Goal: Transaction & Acquisition: Purchase product/service

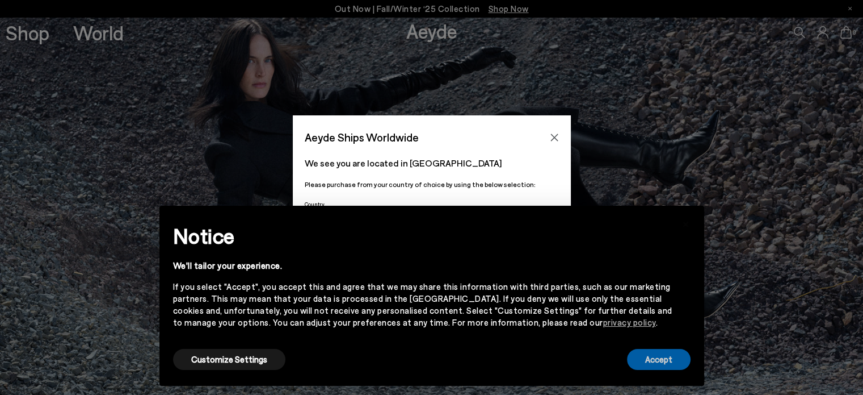
click at [667, 357] on button "Accept" at bounding box center [659, 359] width 64 height 21
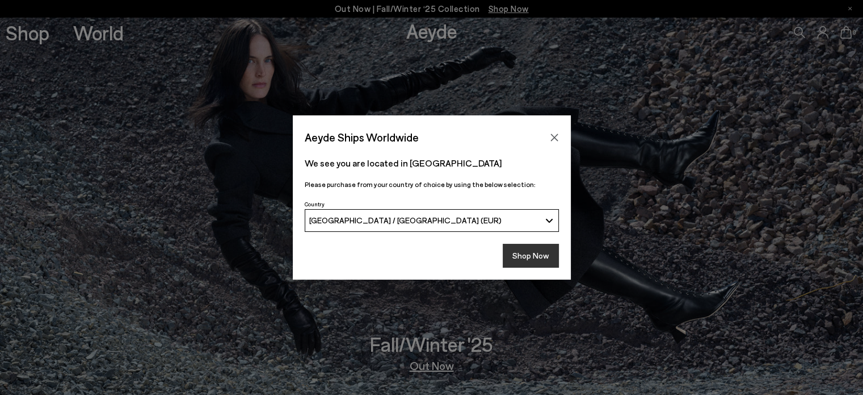
click at [543, 261] on button "Shop Now" at bounding box center [531, 256] width 56 height 24
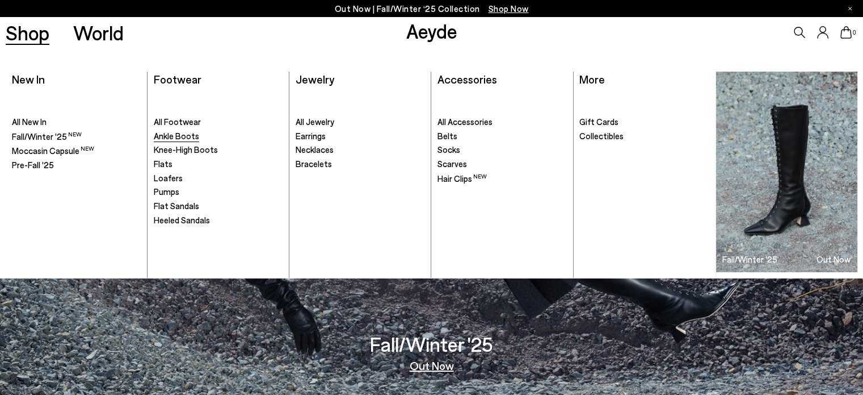
click at [186, 133] on span "Ankle Boots" at bounding box center [176, 136] width 45 height 10
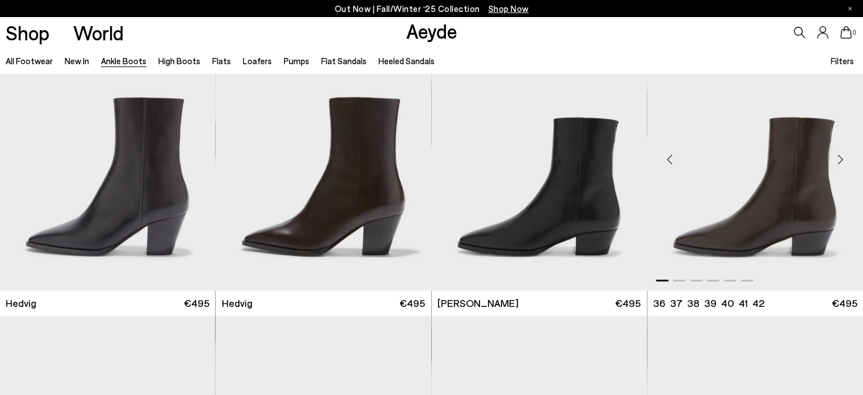
scroll to position [284, 0]
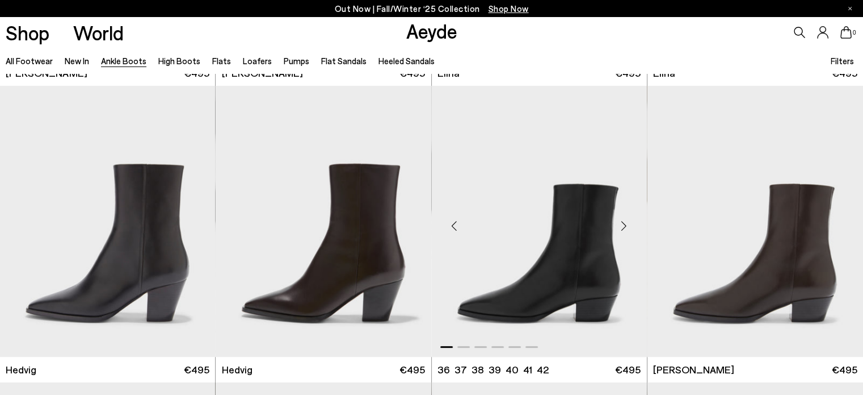
click at [632, 224] on div "Next slide" at bounding box center [624, 225] width 34 height 34
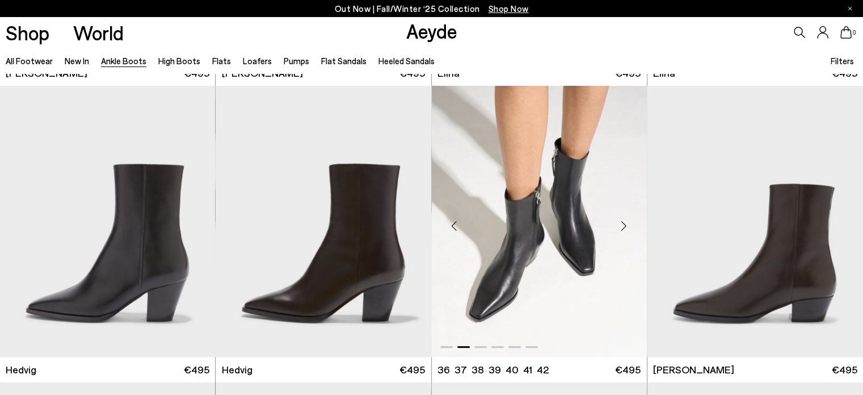
click at [626, 229] on div "Next slide" at bounding box center [624, 225] width 34 height 34
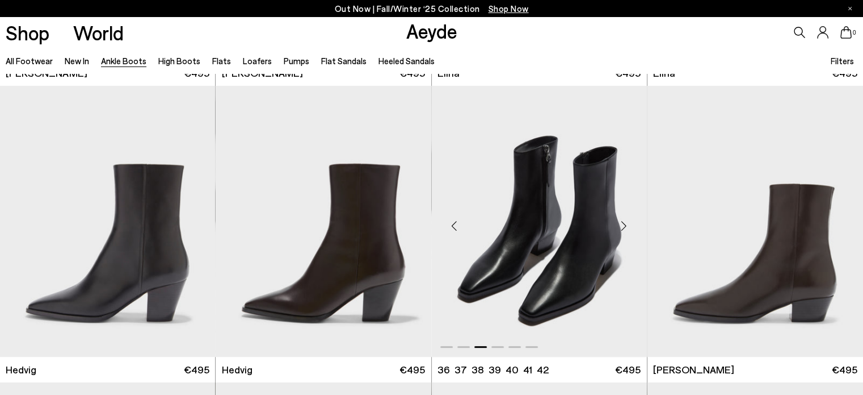
click at [626, 229] on div "Next slide" at bounding box center [624, 225] width 34 height 34
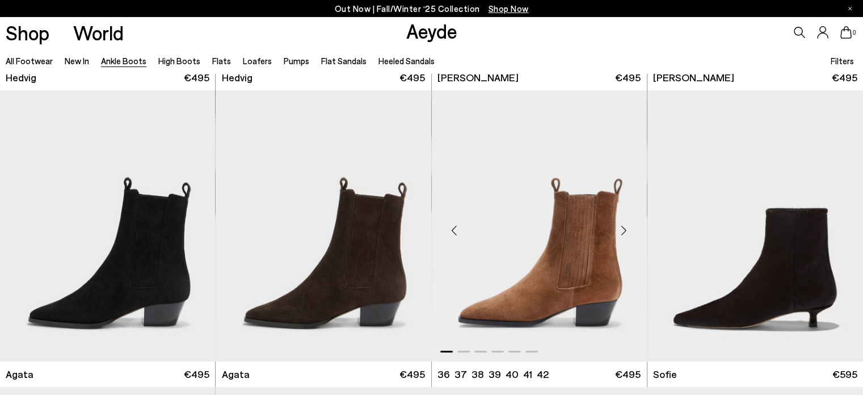
scroll to position [624, 0]
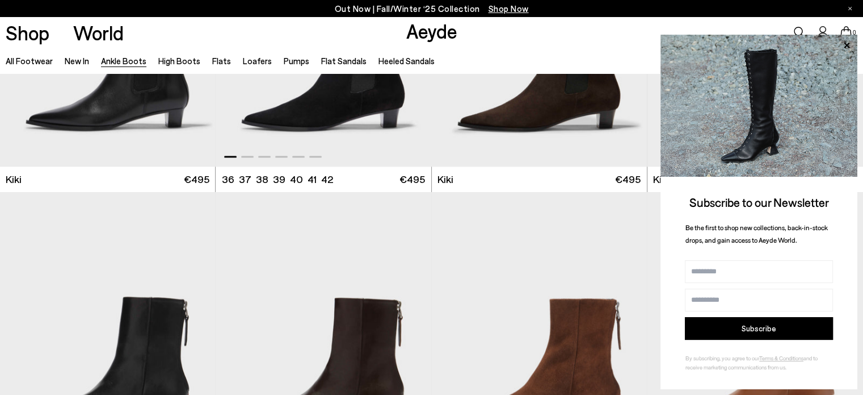
scroll to position [1760, 0]
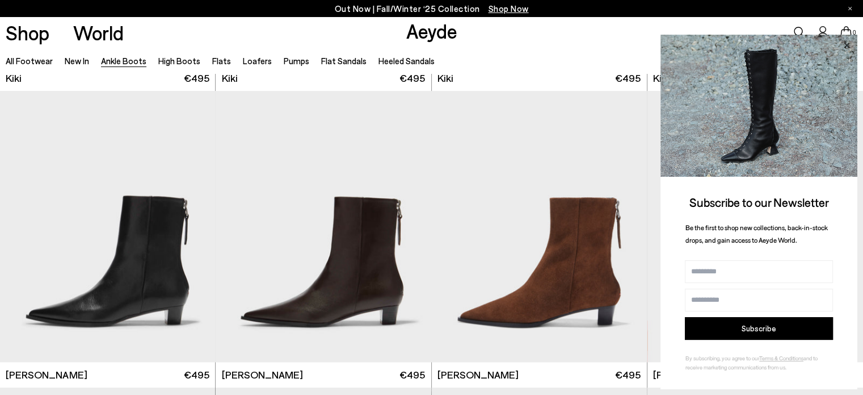
click at [851, 45] on icon at bounding box center [847, 45] width 15 height 15
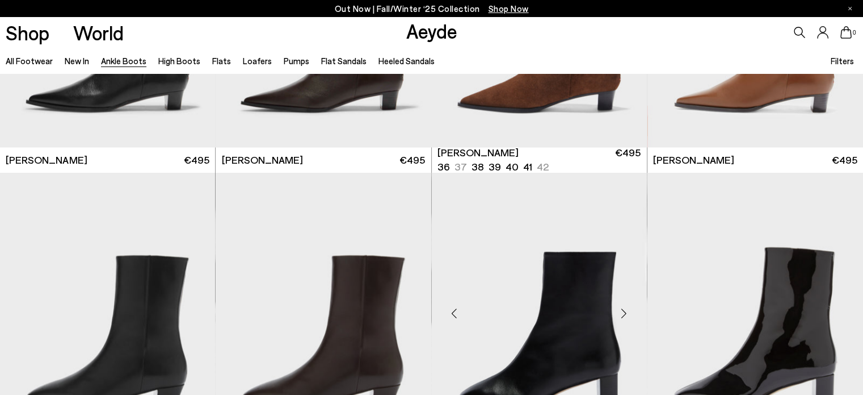
scroll to position [2043, 0]
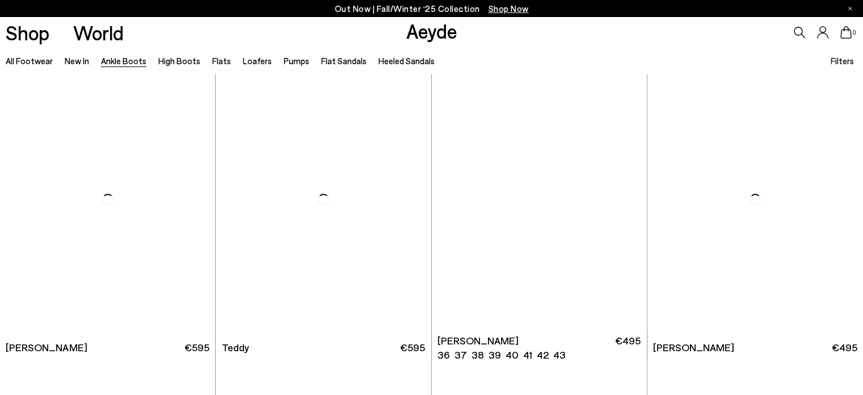
scroll to position [4144, 0]
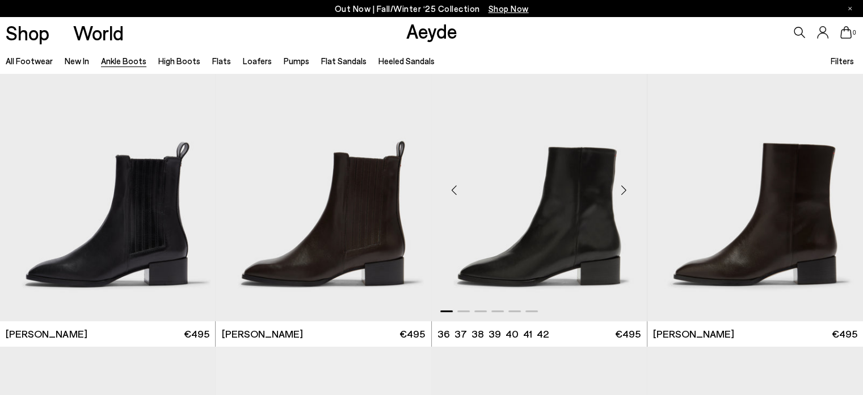
scroll to position [5052, 0]
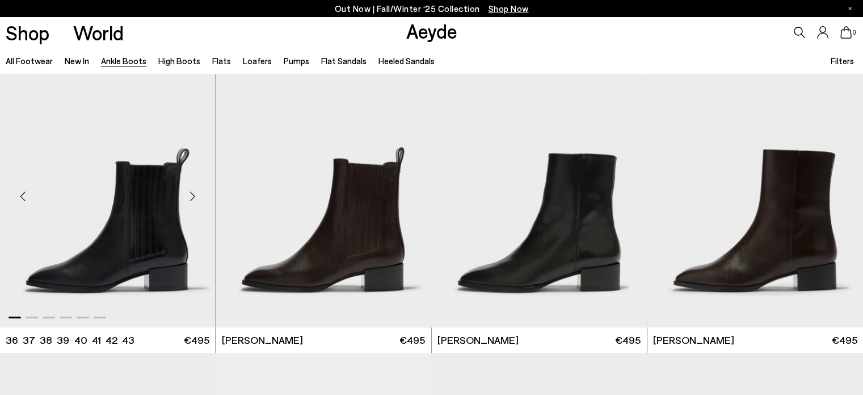
click at [107, 191] on img "1 / 6" at bounding box center [107, 192] width 215 height 271
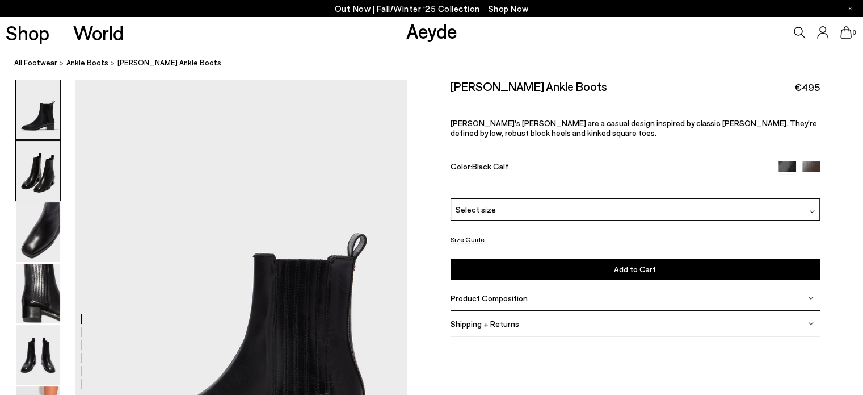
click at [39, 170] on img at bounding box center [38, 171] width 44 height 60
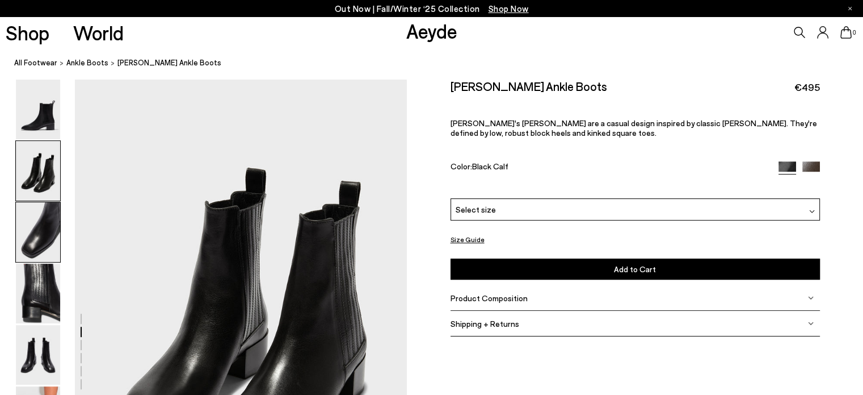
click at [29, 220] on img at bounding box center [38, 232] width 44 height 60
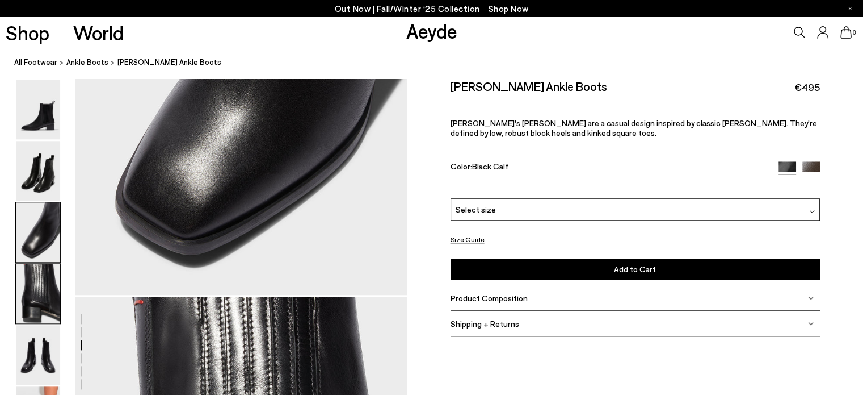
click at [36, 278] on img at bounding box center [38, 293] width 44 height 60
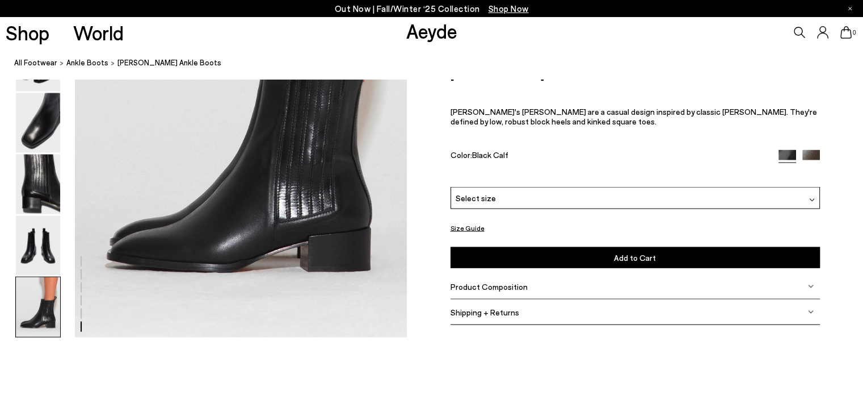
scroll to position [2470, 0]
